Goal: Task Accomplishment & Management: Manage account settings

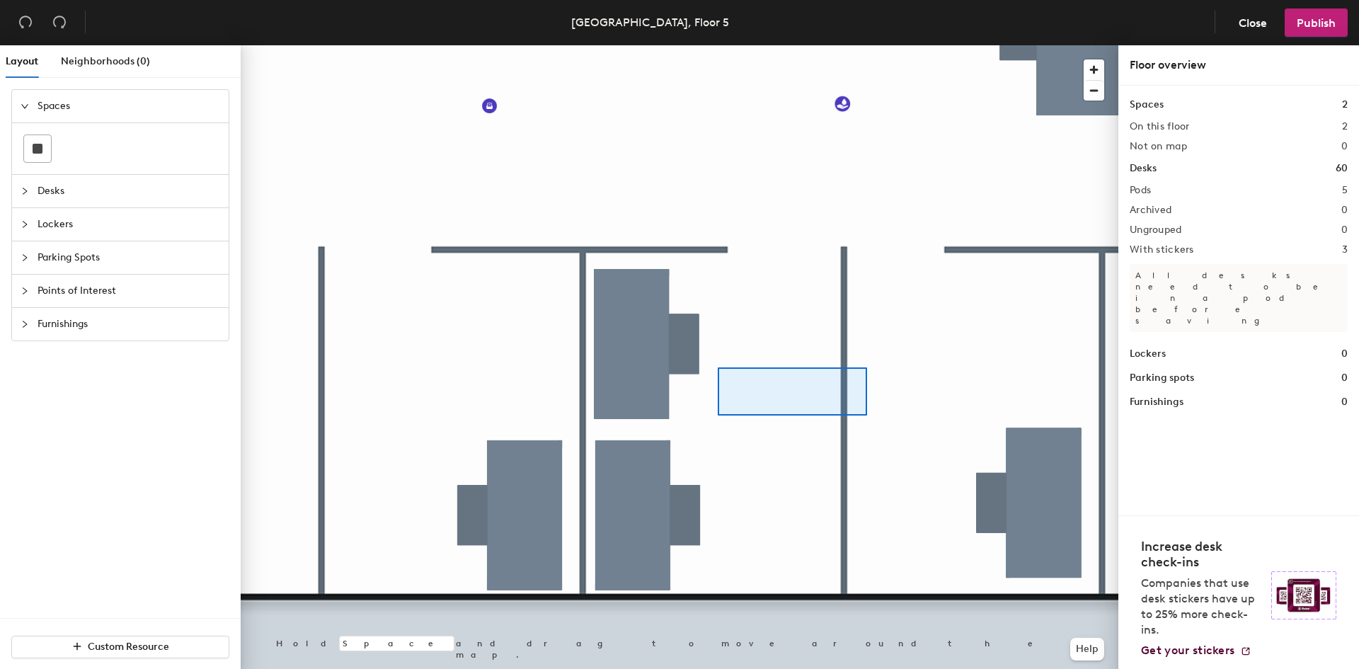
click at [768, 45] on div at bounding box center [679, 45] width 877 height 0
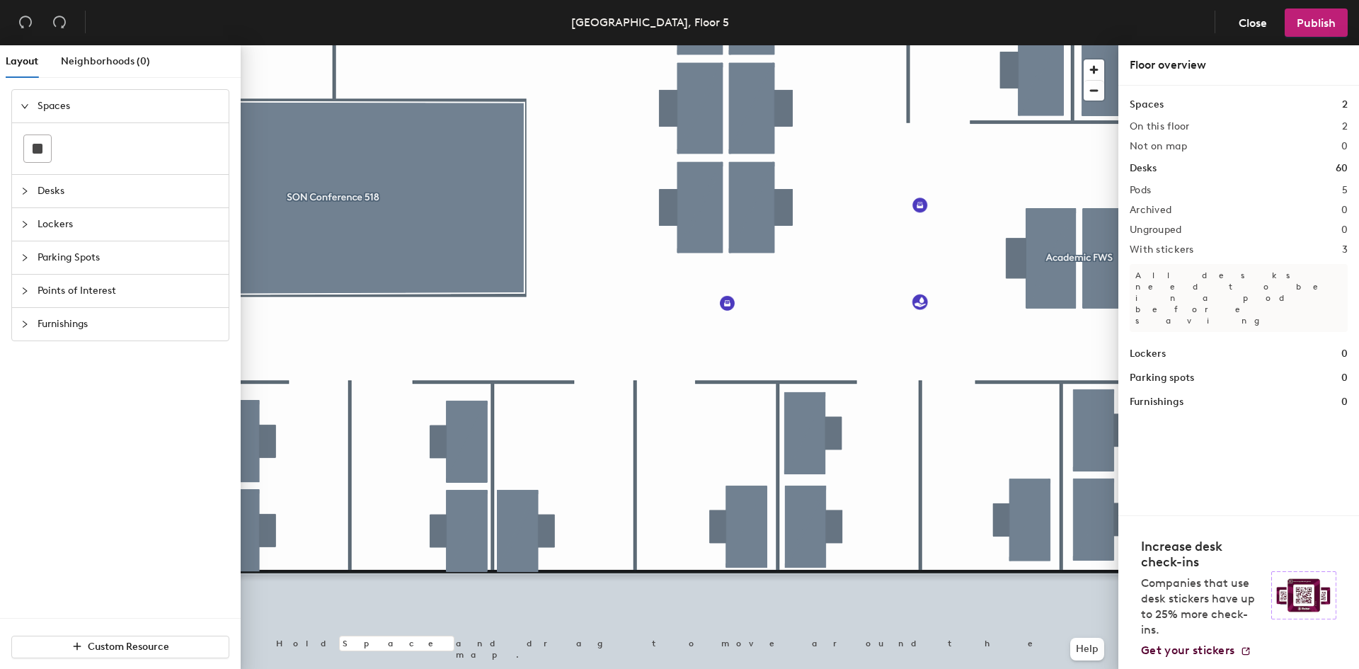
click at [56, 196] on span "Desks" at bounding box center [129, 191] width 183 height 33
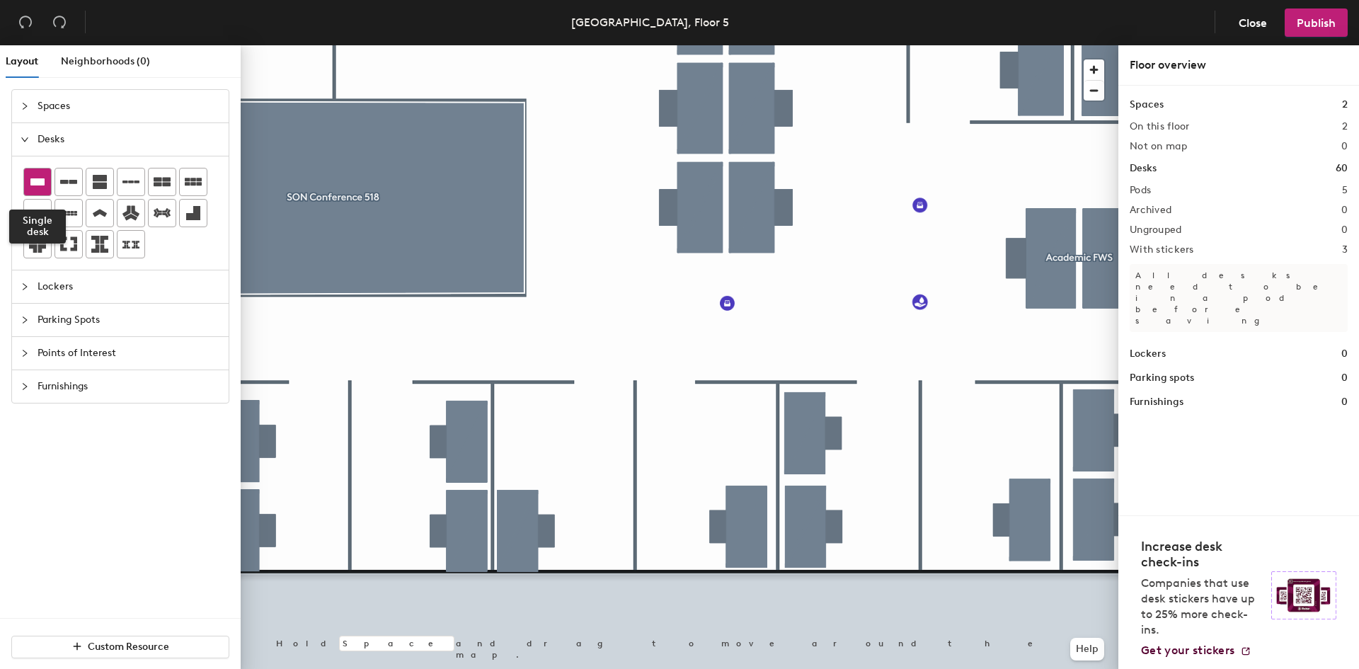
click at [33, 180] on icon at bounding box center [37, 181] width 14 height 7
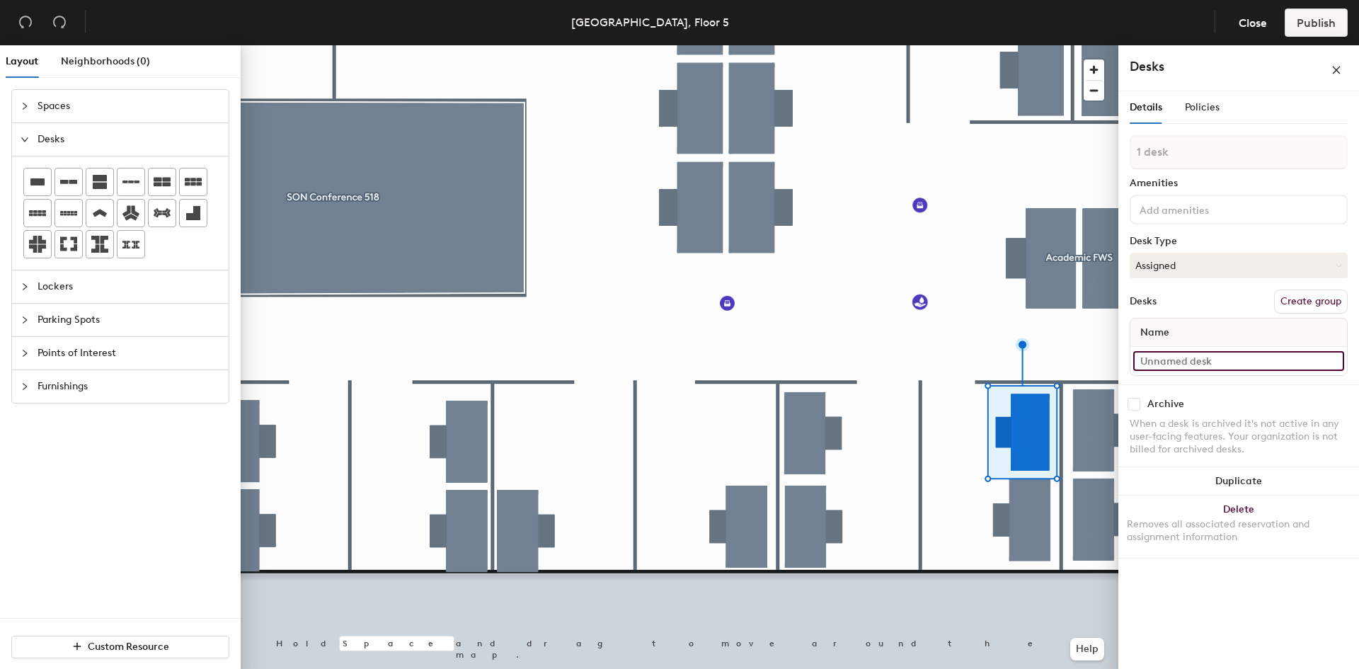
click at [1228, 360] on input at bounding box center [1238, 361] width 211 height 20
click at [1186, 360] on input at bounding box center [1238, 361] width 211 height 20
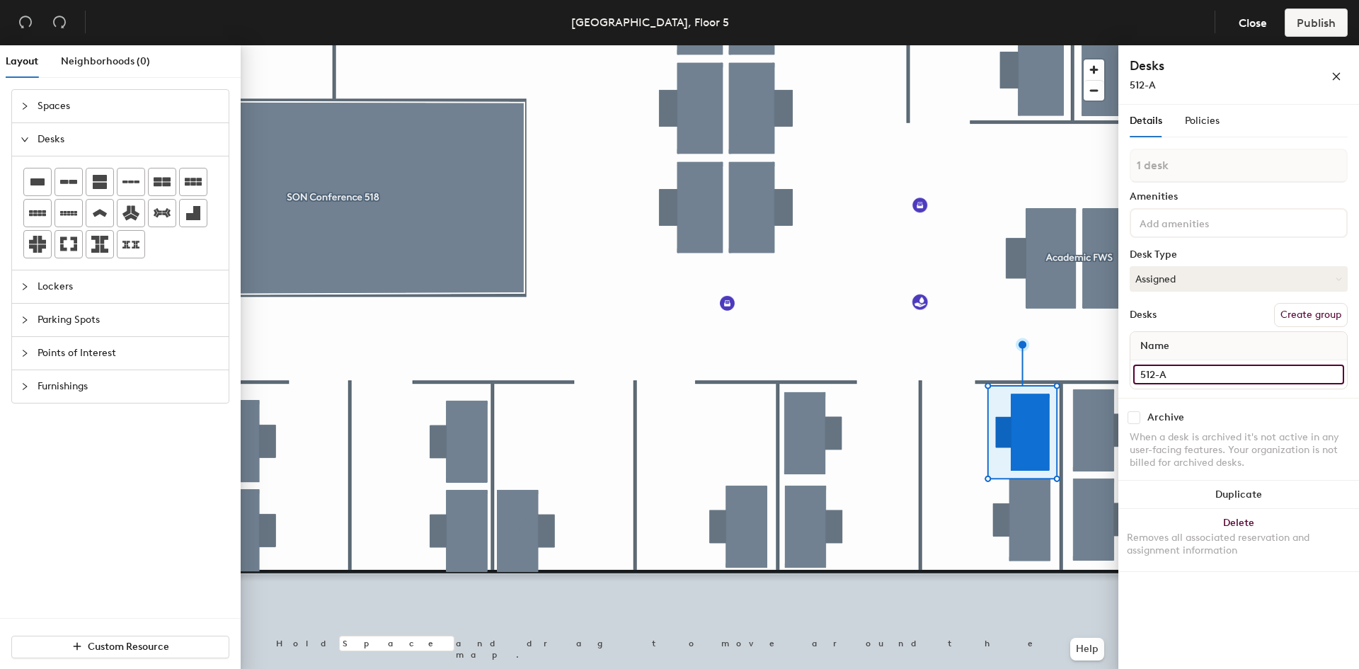
type input "512-A"
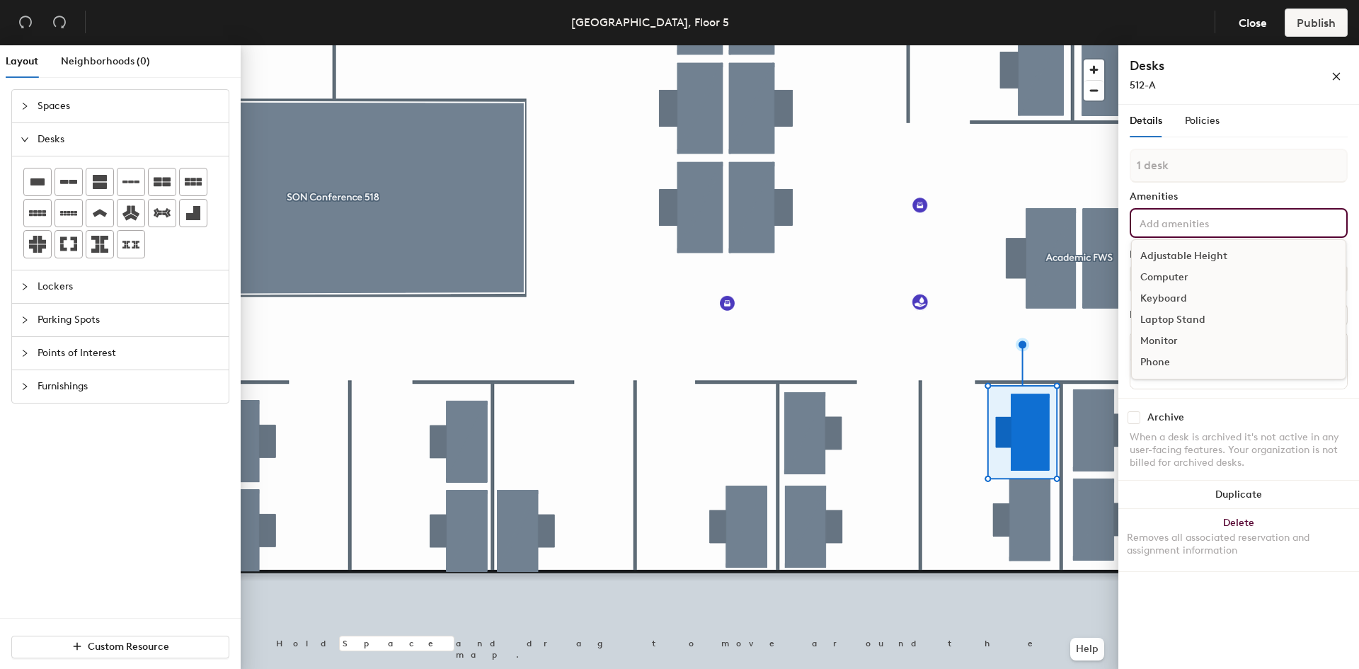
click at [1199, 224] on input at bounding box center [1199, 222] width 127 height 17
type input "docking station"
click at [1210, 312] on div "Desks Create group" at bounding box center [1238, 315] width 218 height 24
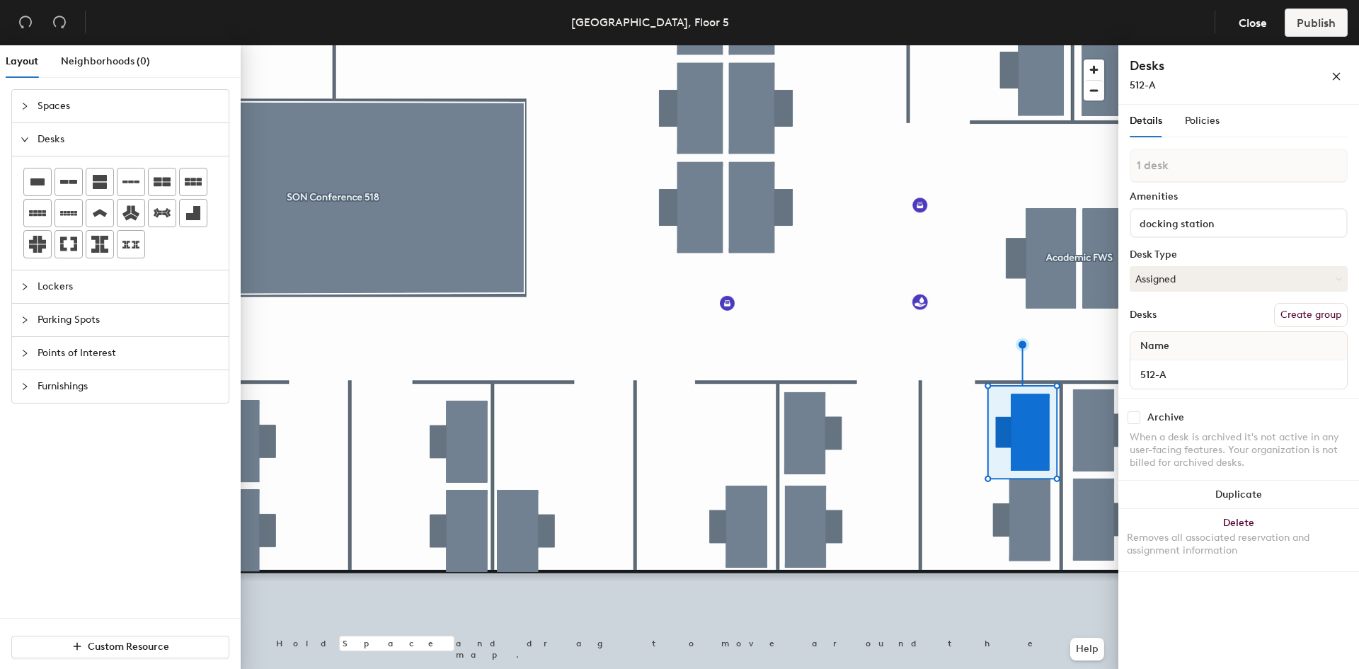
click at [1295, 313] on button "Create group" at bounding box center [1311, 315] width 74 height 24
click at [1313, 315] on button "Ungroup" at bounding box center [1322, 315] width 52 height 24
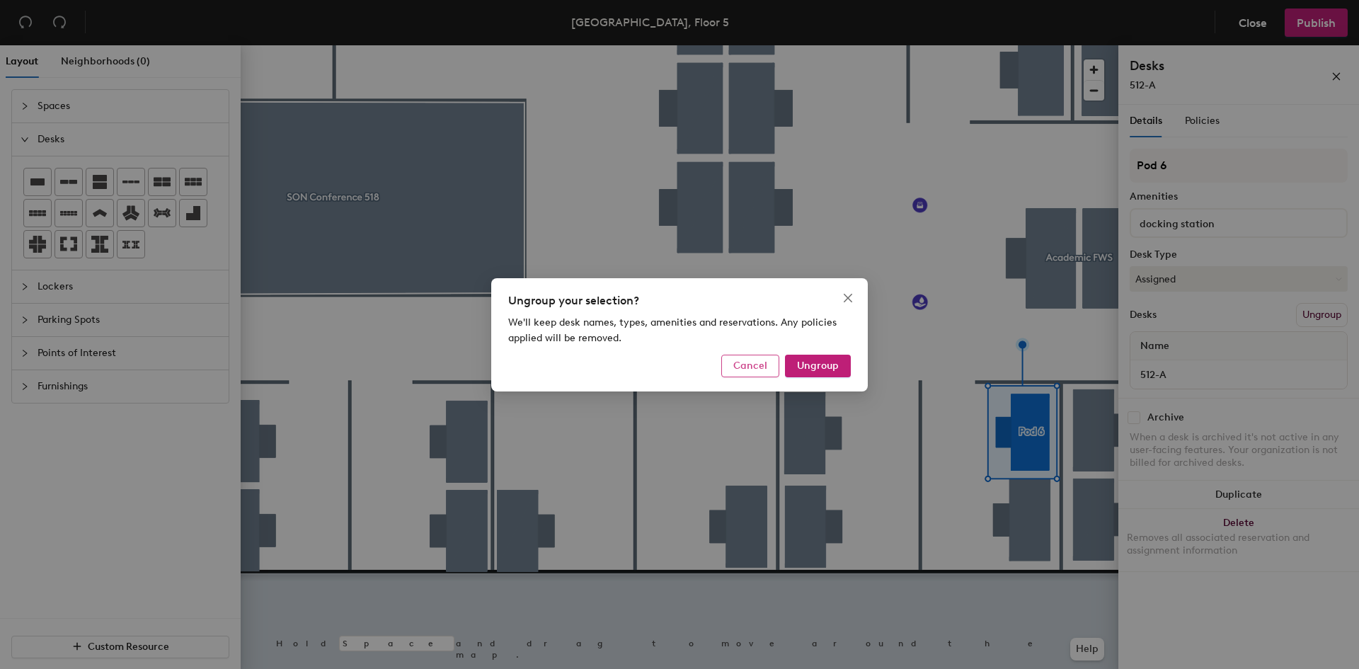
click at [759, 366] on span "Cancel" at bounding box center [750, 365] width 34 height 12
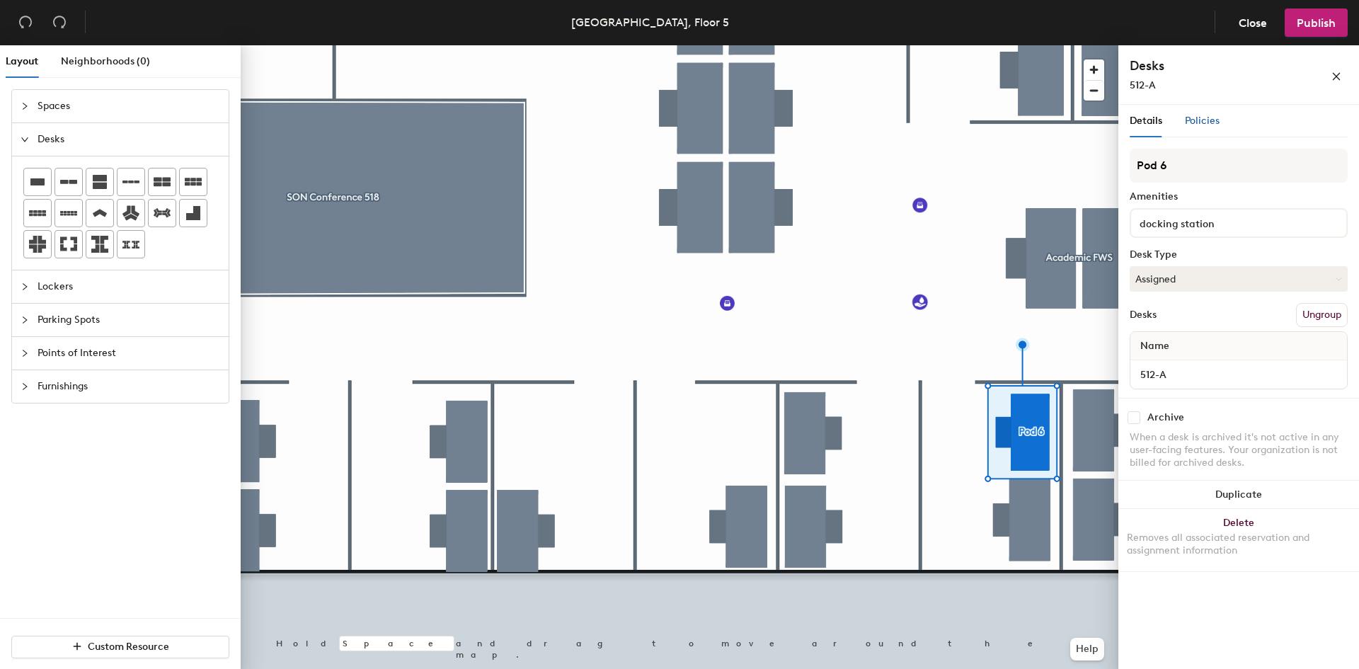
click at [1206, 120] on span "Policies" at bounding box center [1201, 121] width 35 height 12
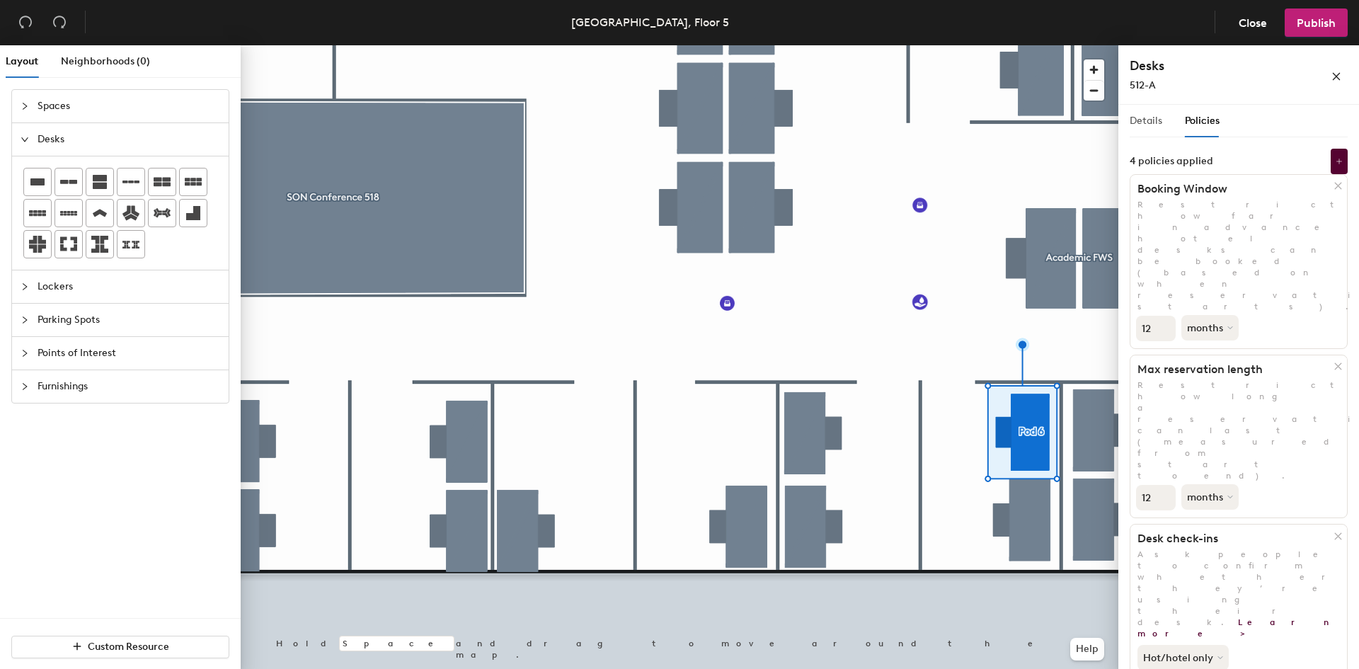
click at [1149, 129] on div "Details" at bounding box center [1145, 121] width 33 height 33
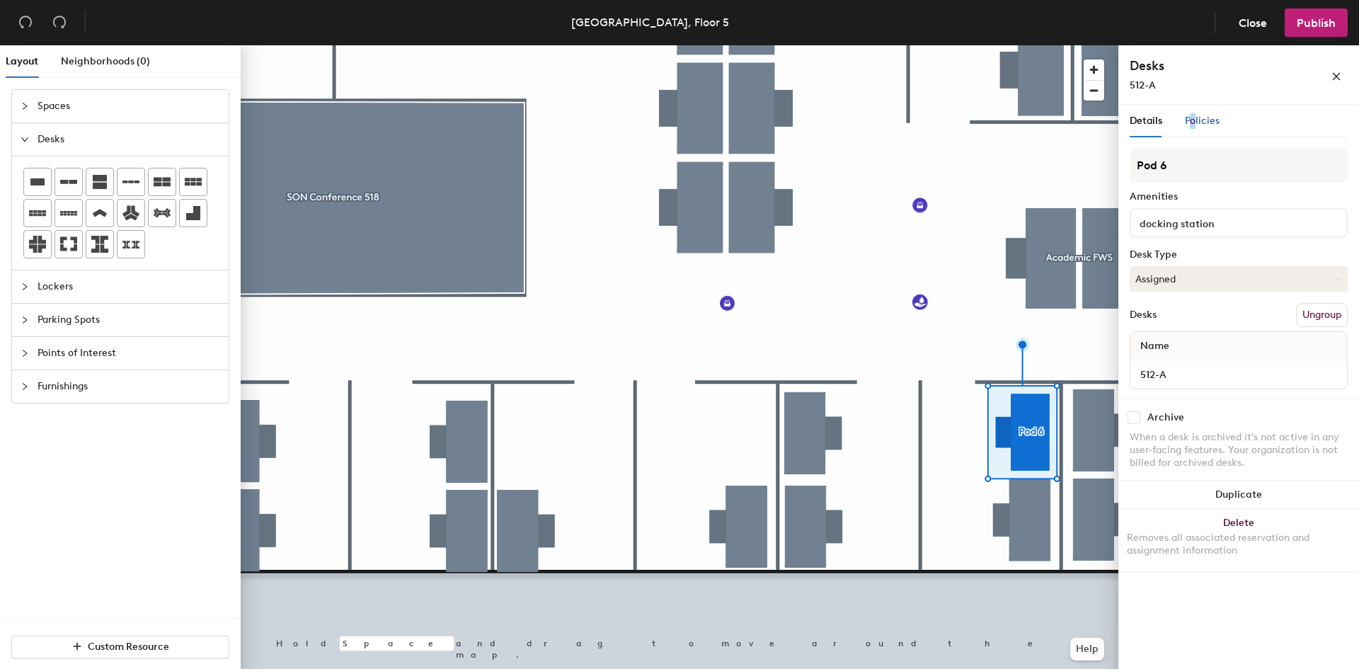
click at [1193, 119] on span "Policies" at bounding box center [1201, 121] width 35 height 12
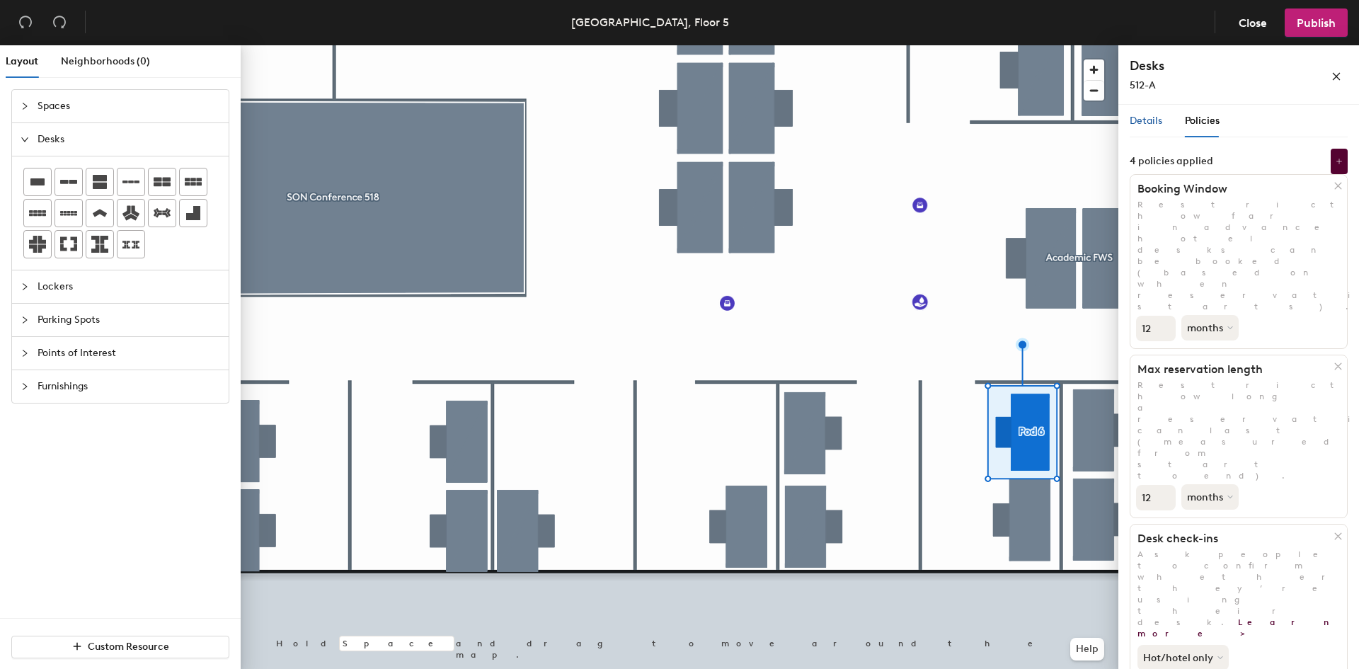
click at [1143, 118] on span "Details" at bounding box center [1145, 121] width 33 height 12
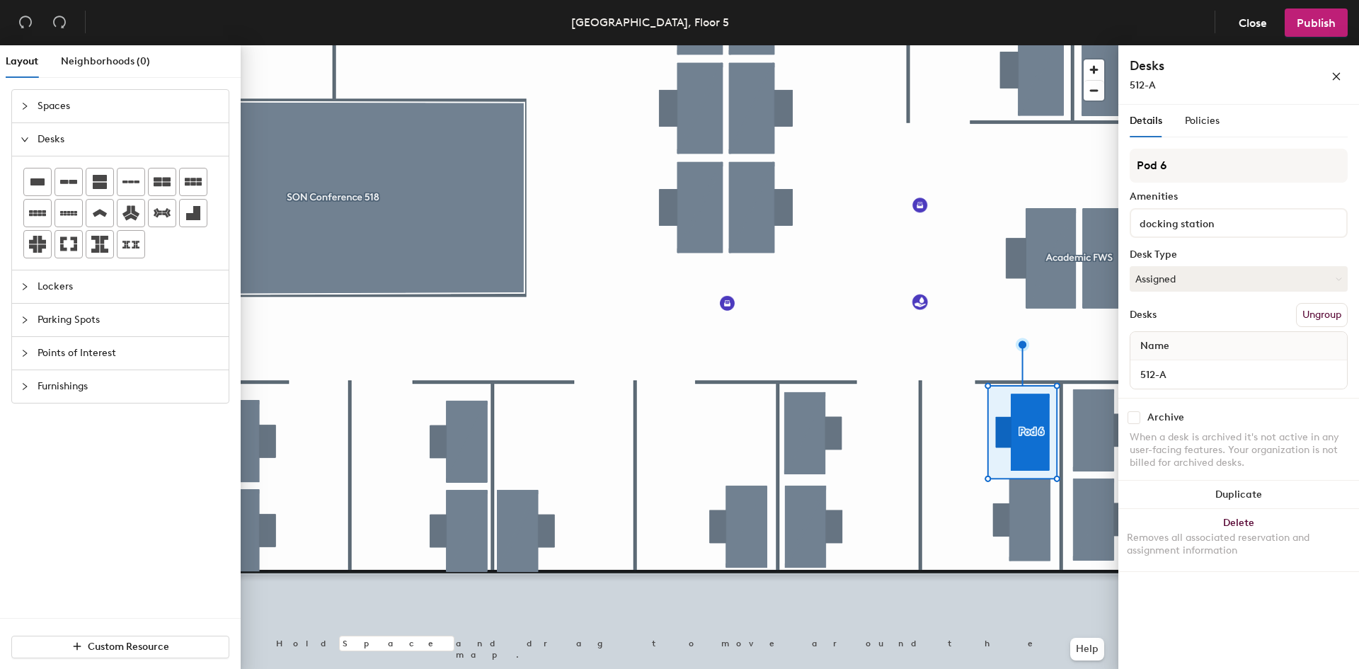
click at [1308, 324] on button "Ungroup" at bounding box center [1322, 315] width 52 height 24
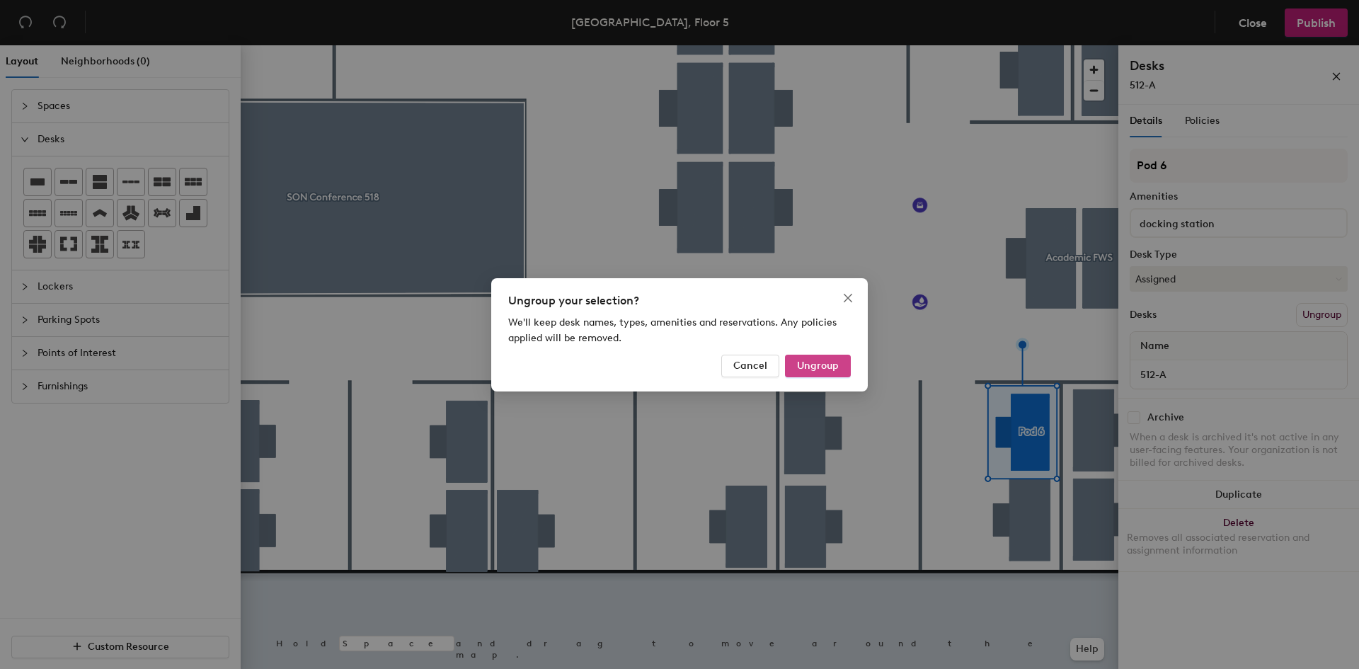
click at [830, 355] on button "Ungroup" at bounding box center [818, 365] width 66 height 23
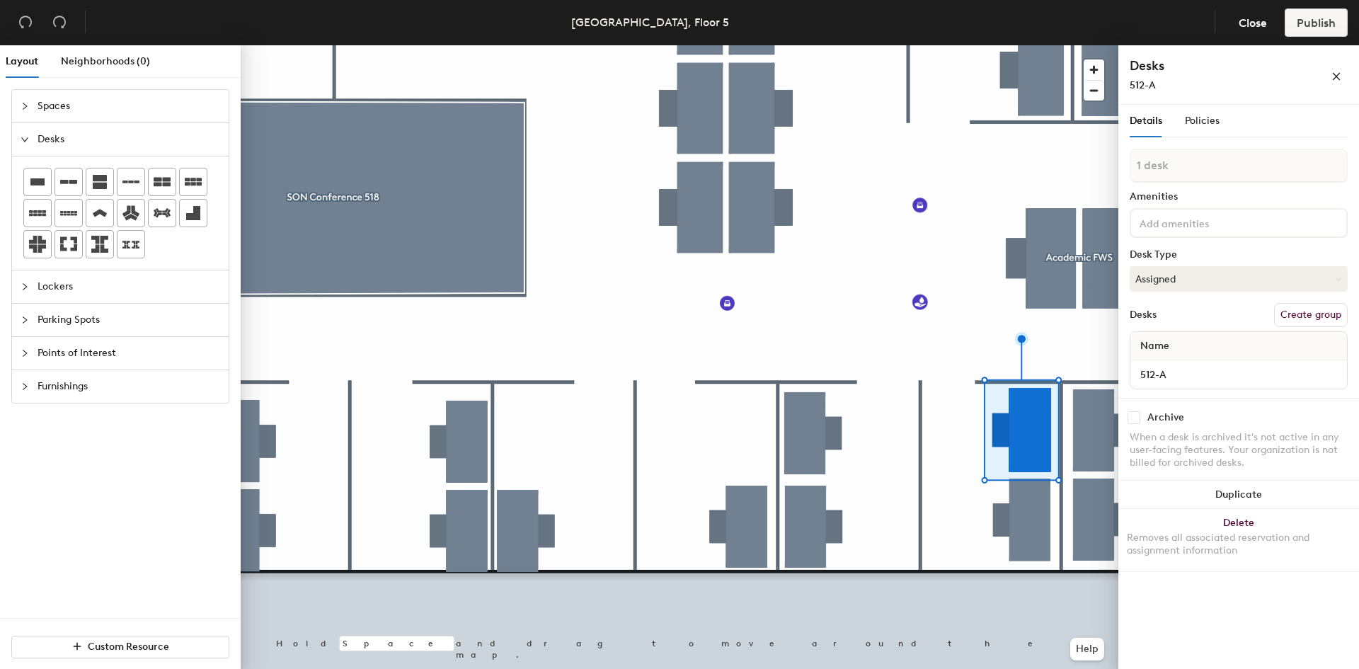
click at [1223, 115] on div "Details Policies" at bounding box center [1238, 121] width 218 height 33
click at [1206, 119] on span "Policies" at bounding box center [1201, 121] width 35 height 12
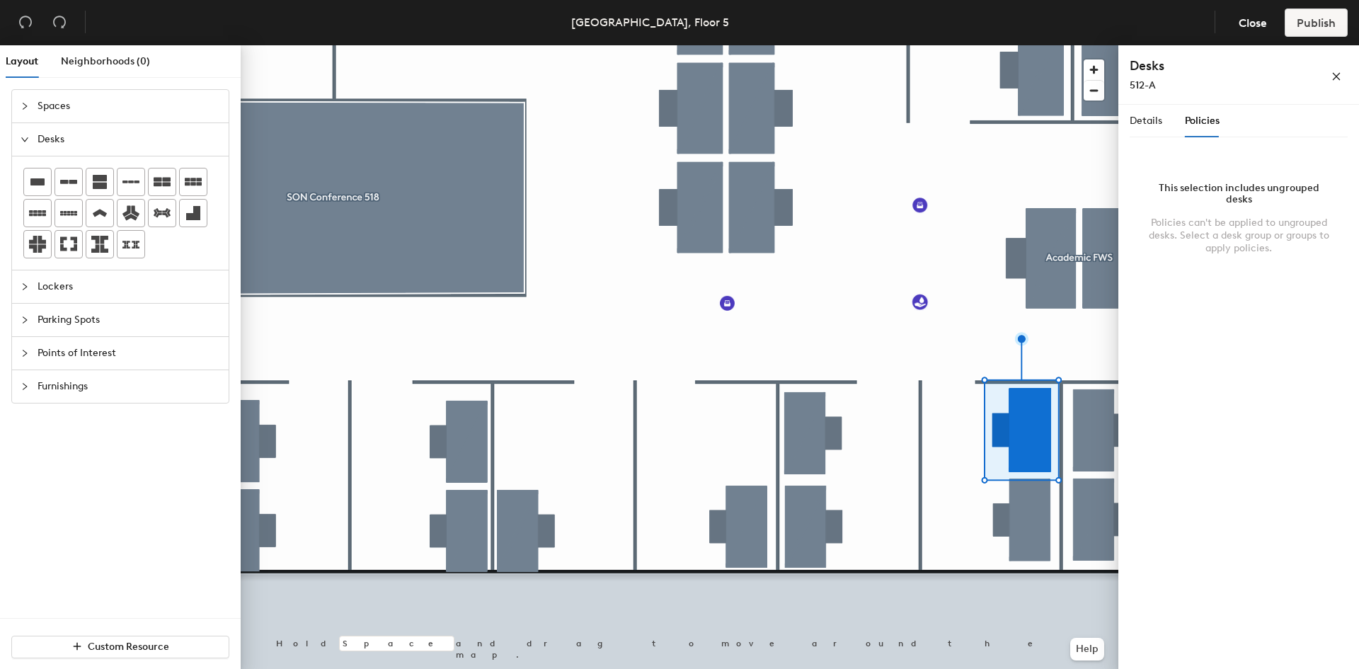
click at [1240, 229] on div "Policies can't be applied to ungrouped desks. Select a desk group or groups to …" at bounding box center [1238, 236] width 184 height 38
click at [1156, 120] on span "Details" at bounding box center [1145, 121] width 33 height 12
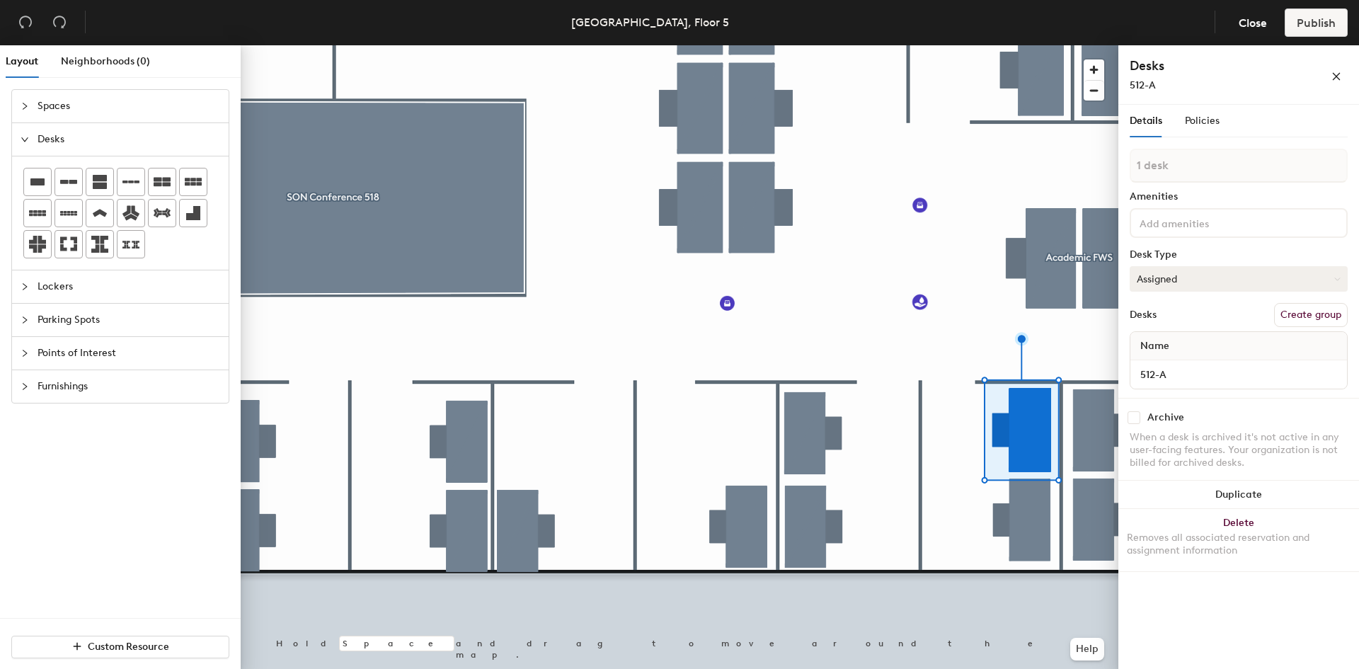
click at [1221, 284] on button "Assigned" at bounding box center [1238, 278] width 218 height 25
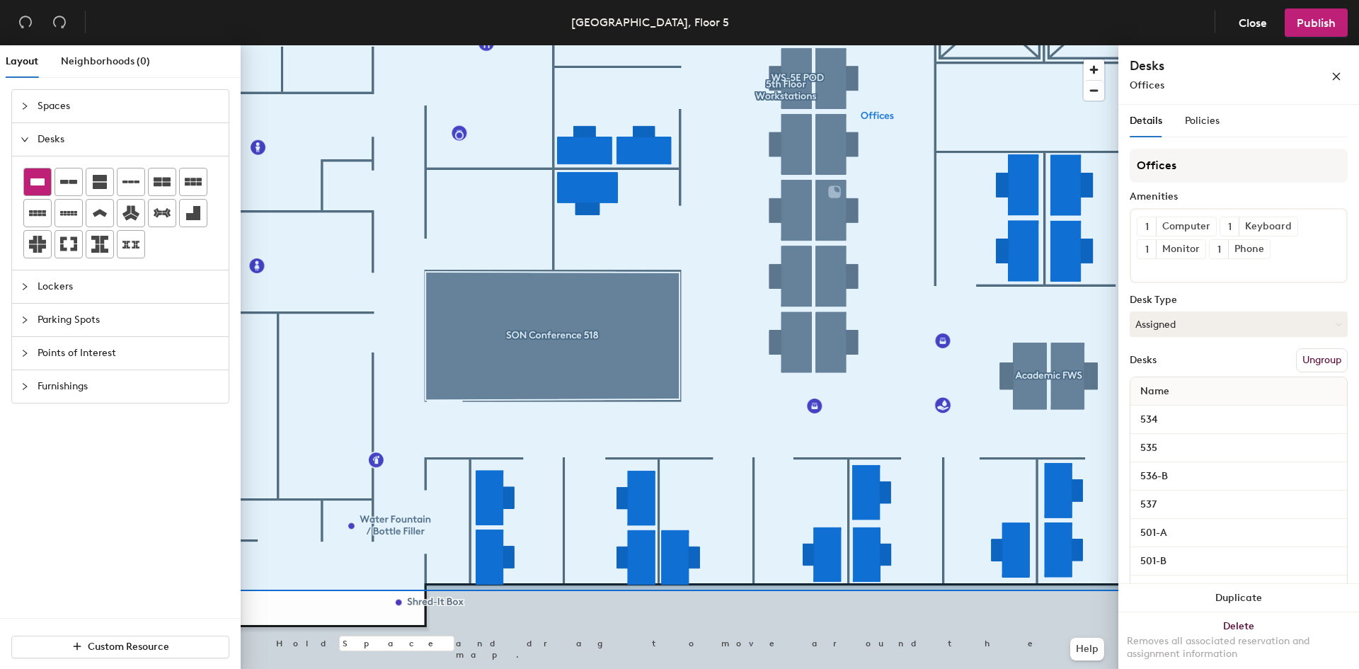
click at [38, 171] on div at bounding box center [37, 181] width 27 height 27
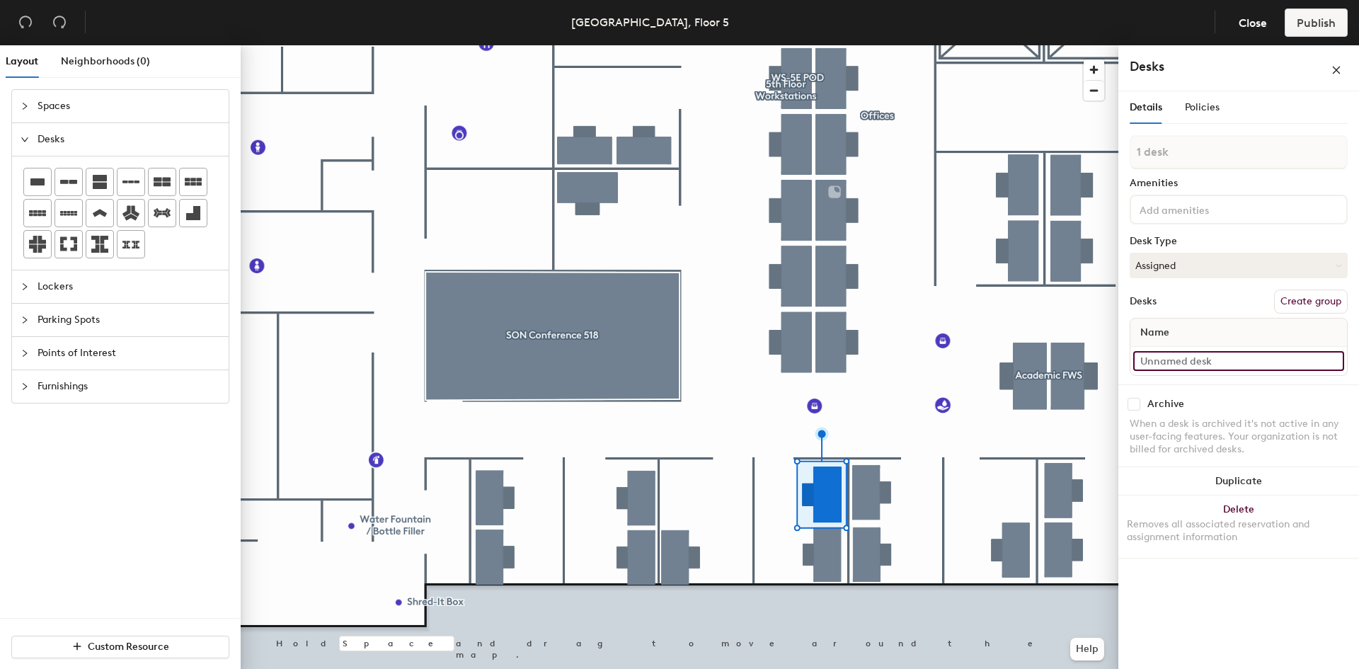
click at [1335, 360] on input at bounding box center [1238, 361] width 211 height 20
click at [1329, 359] on input at bounding box center [1238, 361] width 211 height 20
click at [1167, 263] on button "Assigned" at bounding box center [1238, 265] width 218 height 25
click at [1213, 108] on span "Policies" at bounding box center [1201, 107] width 35 height 12
click at [1180, 366] on input at bounding box center [1238, 361] width 211 height 20
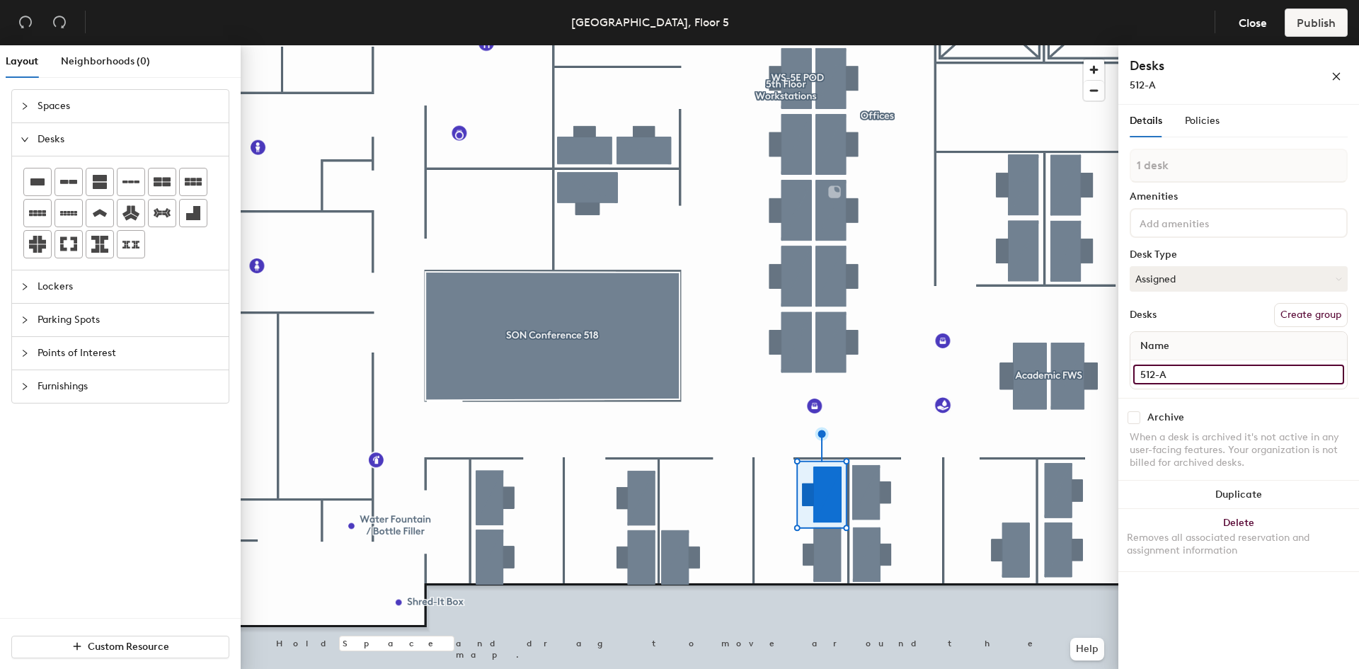
type input "512-A"
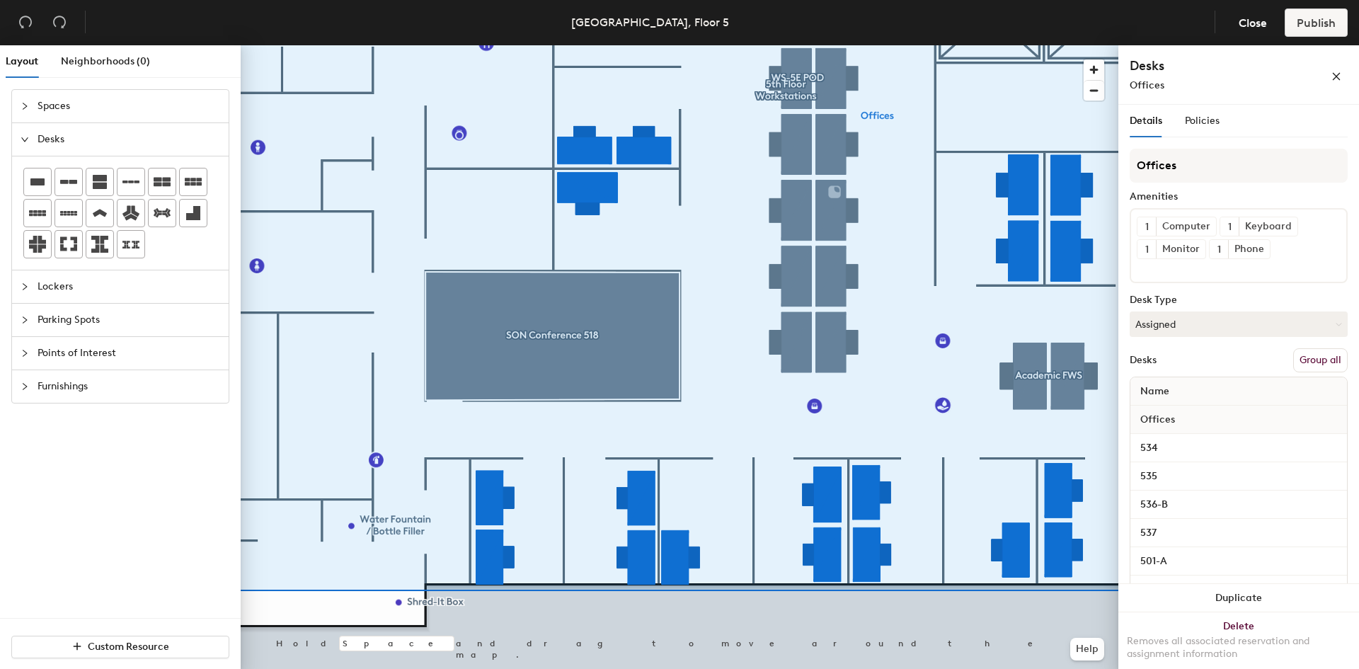
click at [1326, 359] on button "Group all" at bounding box center [1320, 360] width 54 height 24
click at [937, 45] on div at bounding box center [679, 45] width 877 height 0
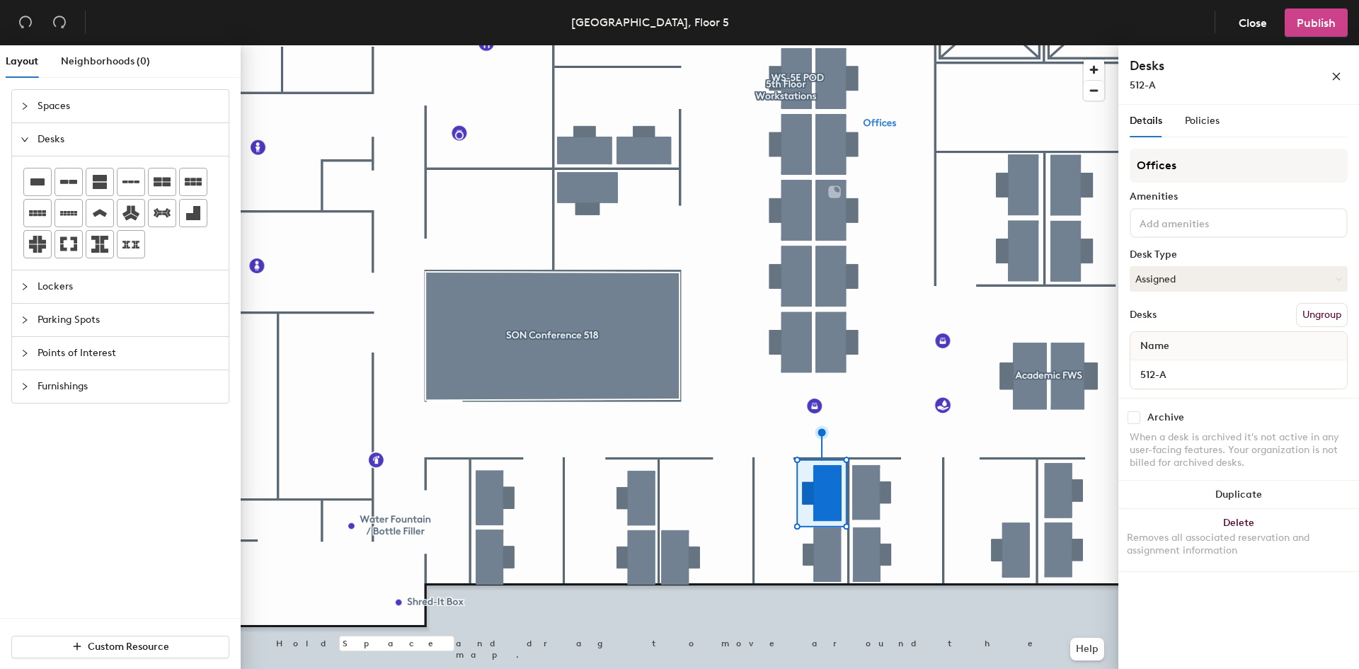
click at [1313, 28] on span "Publish" at bounding box center [1315, 22] width 39 height 13
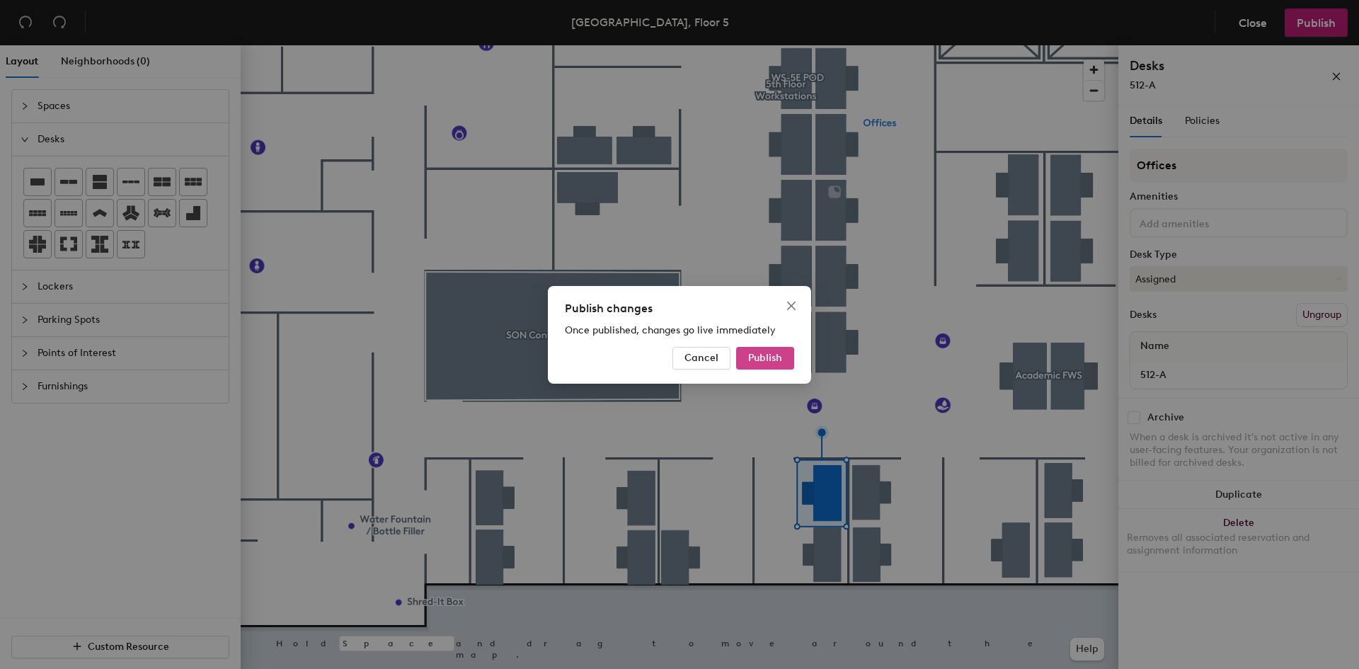
click at [773, 364] on button "Publish" at bounding box center [765, 358] width 58 height 23
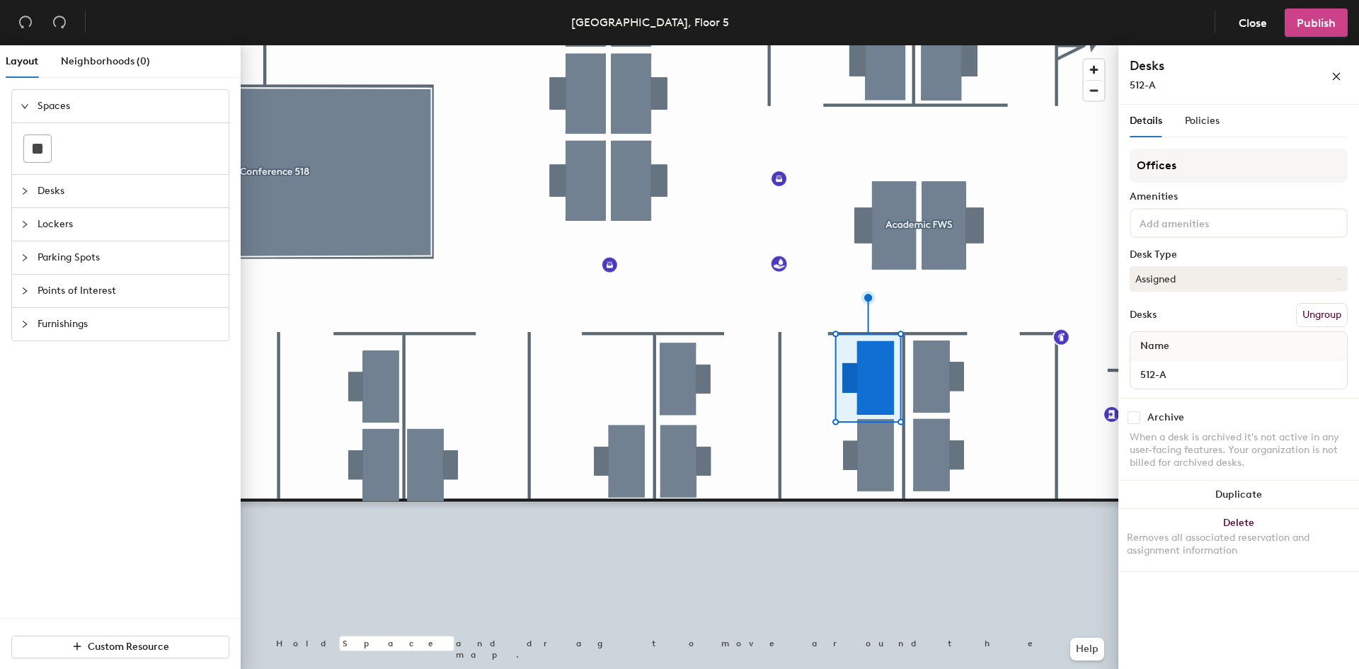
click at [1298, 25] on span "Publish" at bounding box center [1315, 22] width 39 height 13
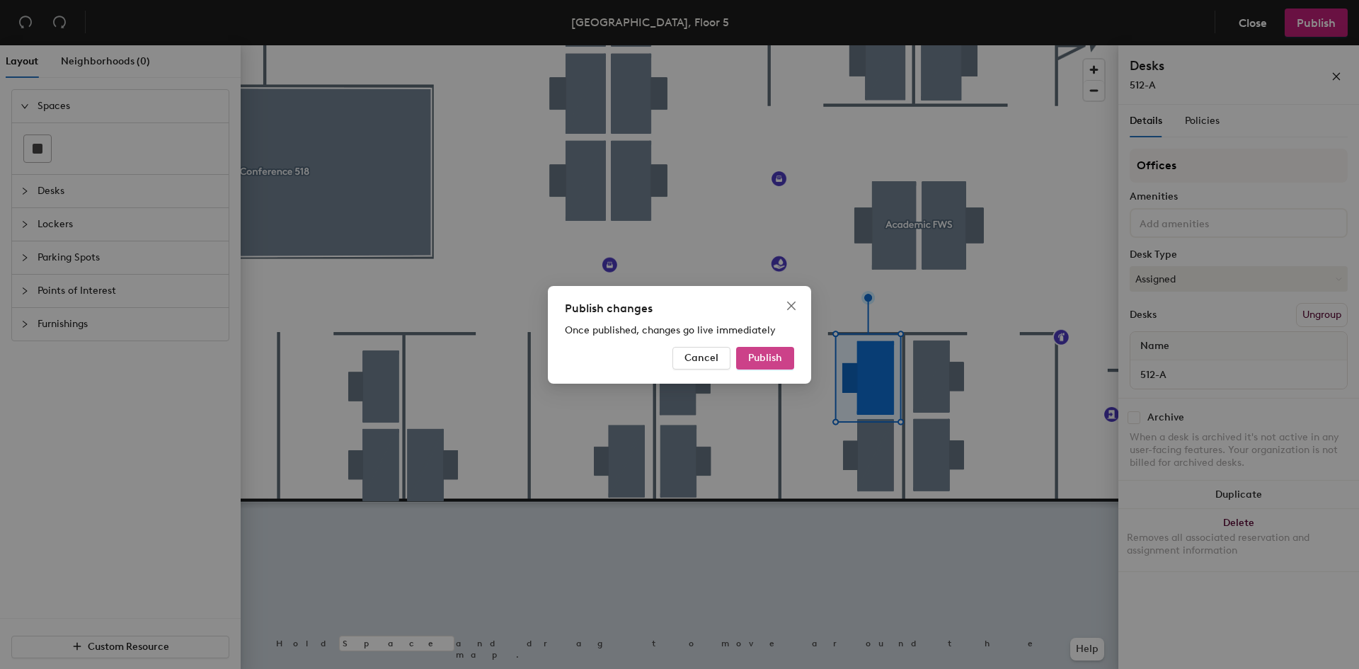
click at [785, 360] on button "Publish" at bounding box center [765, 358] width 58 height 23
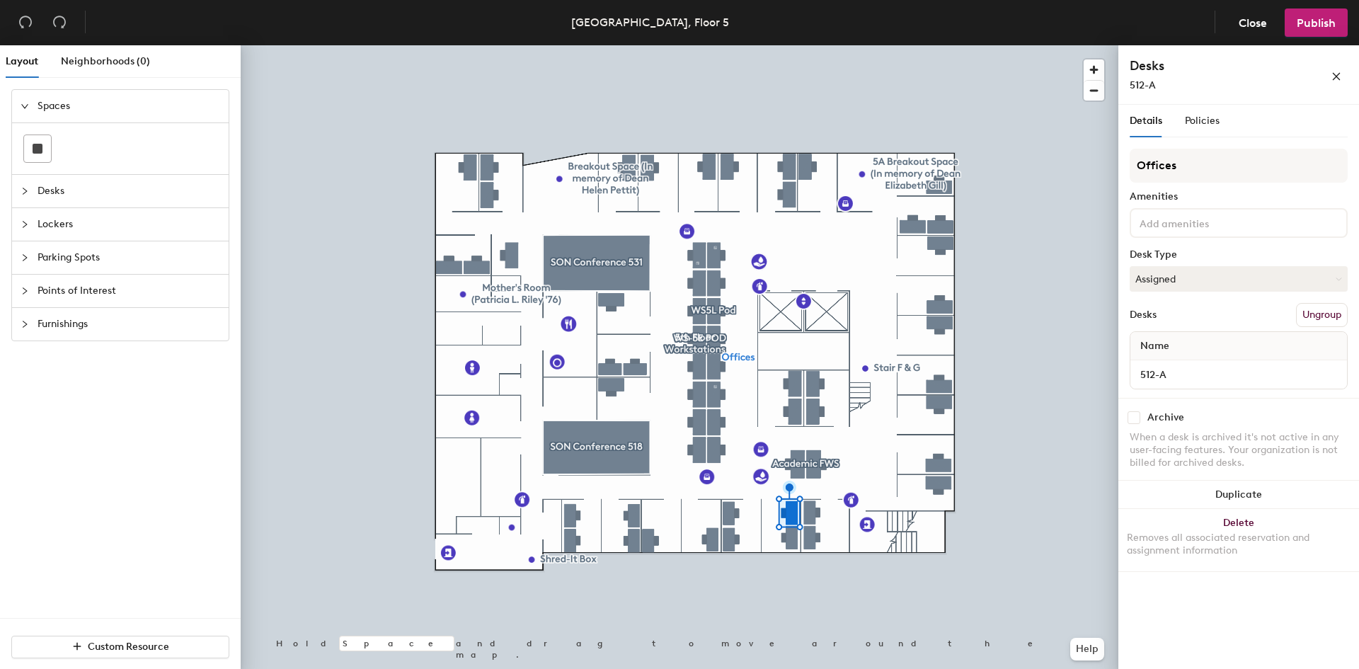
click at [1192, 219] on input at bounding box center [1199, 222] width 127 height 17
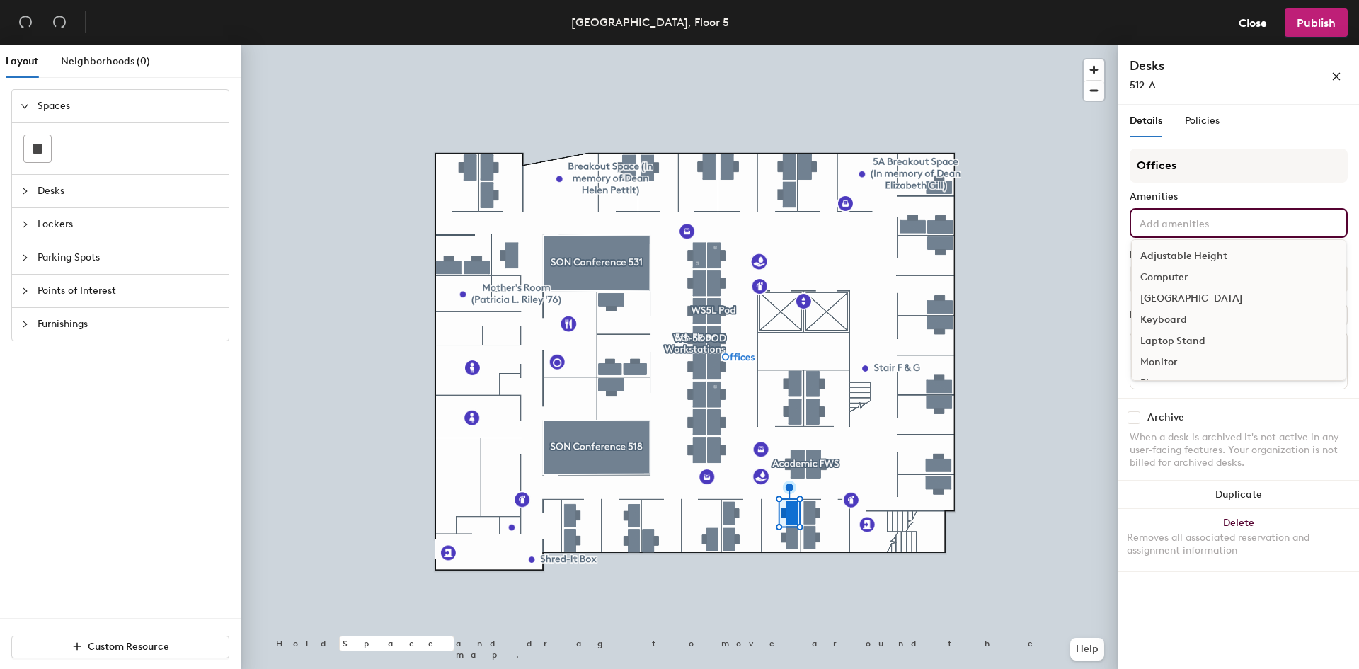
click at [1216, 301] on div "Docking Station" at bounding box center [1238, 298] width 214 height 21
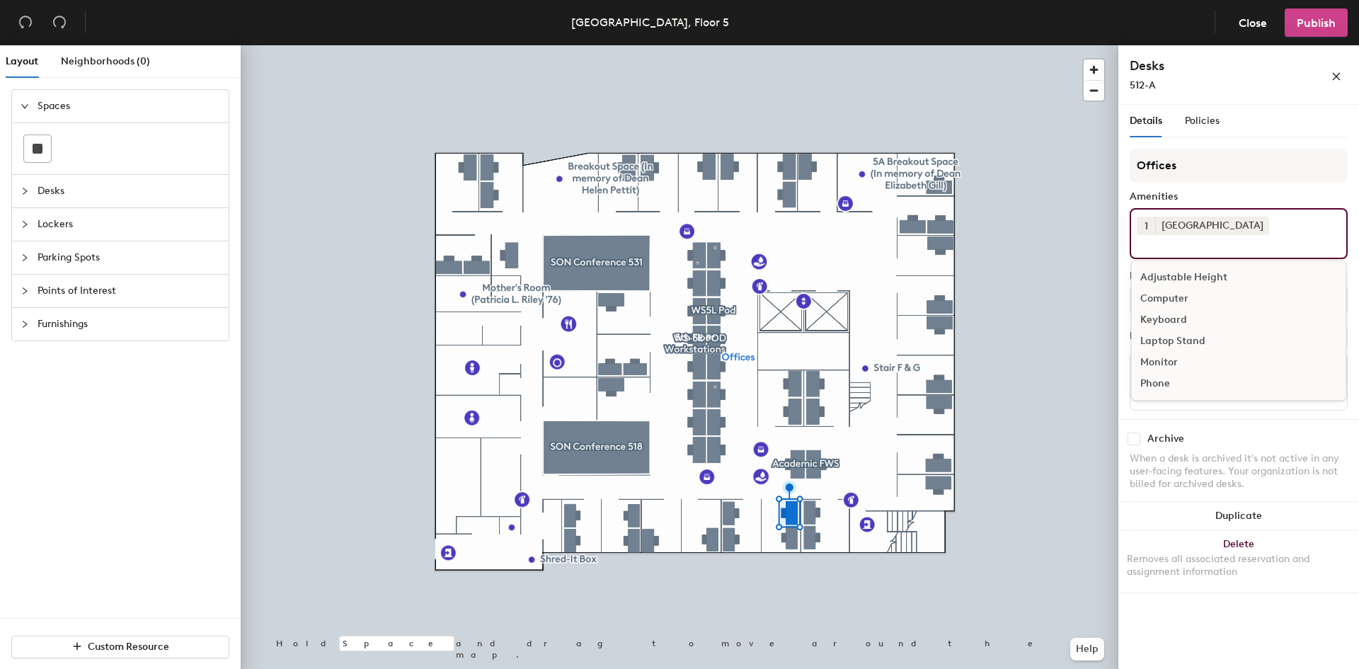
click at [1319, 29] on span "Publish" at bounding box center [1315, 22] width 39 height 13
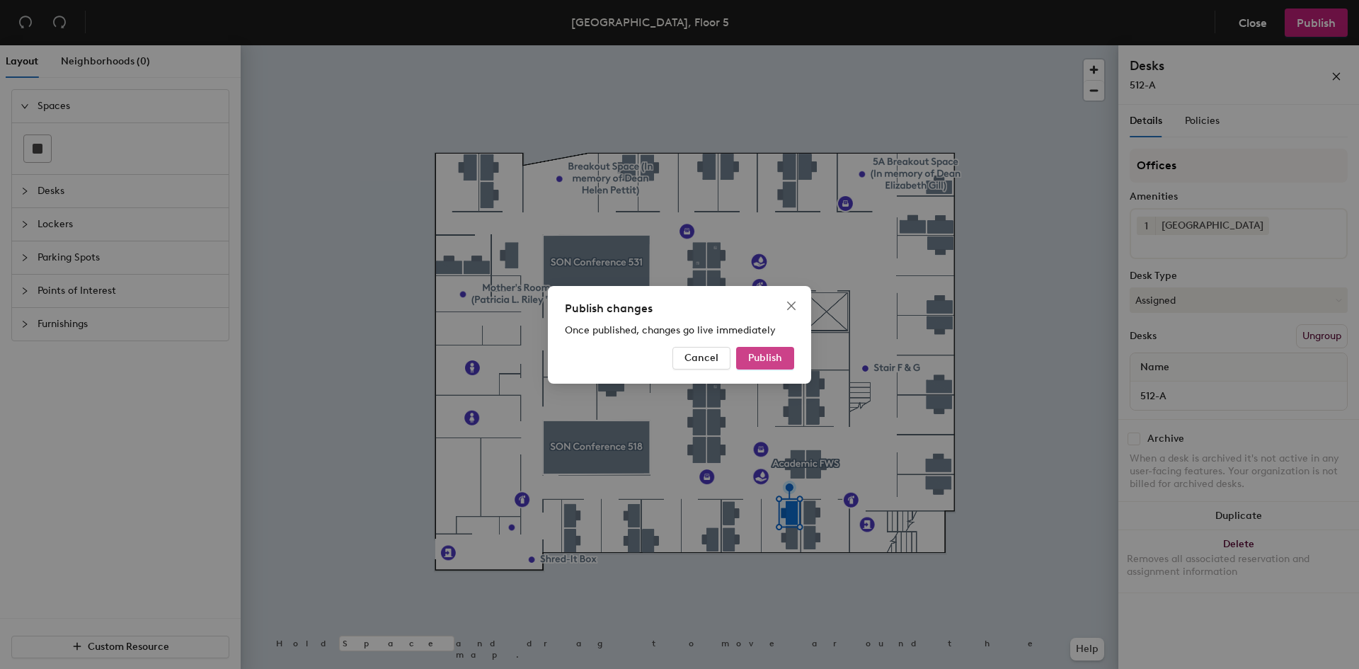
click at [766, 355] on span "Publish" at bounding box center [765, 358] width 34 height 12
